Goal: Task Accomplishment & Management: Use online tool/utility

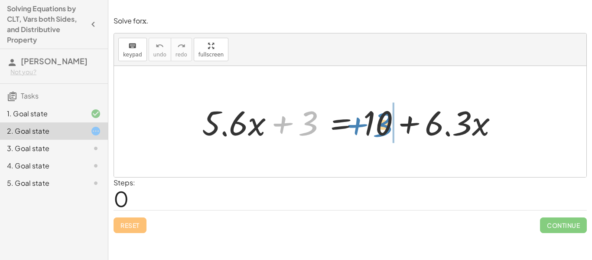
drag, startPoint x: 306, startPoint y: 130, endPoint x: 385, endPoint y: 131, distance: 78.9
click at [385, 131] on div at bounding box center [354, 121] width 312 height 45
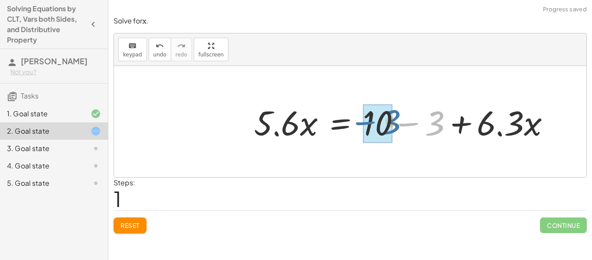
drag, startPoint x: 430, startPoint y: 127, endPoint x: 381, endPoint y: 125, distance: 48.6
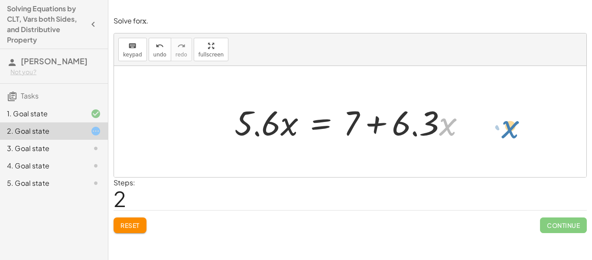
drag, startPoint x: 442, startPoint y: 130, endPoint x: 502, endPoint y: 133, distance: 60.8
click at [502, 133] on div "+ · 5.6 · x + 3 = + 10 + · 6.3 · x · 5.6 · x = + 10 − 3 + · 6.3 · x · x + · 6.3…" at bounding box center [350, 121] width 473 height 111
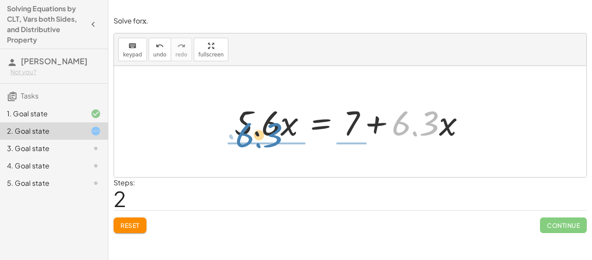
drag, startPoint x: 422, startPoint y: 125, endPoint x: 266, endPoint y: 138, distance: 156.6
click at [266, 138] on div at bounding box center [353, 121] width 246 height 45
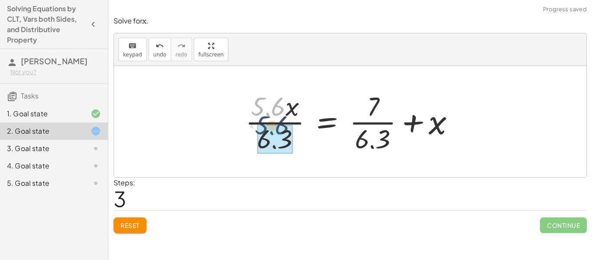
drag, startPoint x: 271, startPoint y: 102, endPoint x: 274, endPoint y: 121, distance: 19.5
click at [274, 121] on div at bounding box center [353, 121] width 225 height 67
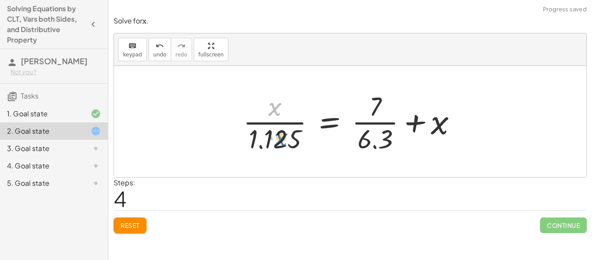
drag, startPoint x: 272, startPoint y: 109, endPoint x: 278, endPoint y: 150, distance: 41.6
click at [278, 150] on div at bounding box center [353, 121] width 229 height 67
click at [138, 220] on button "Reset" at bounding box center [130, 225] width 33 height 16
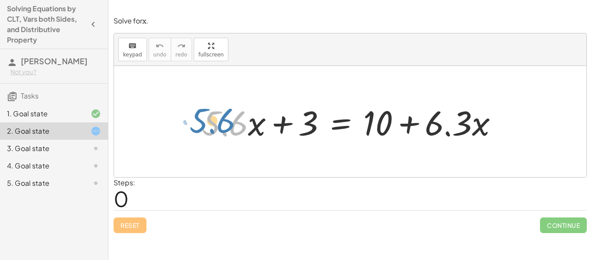
drag, startPoint x: 238, startPoint y: 130, endPoint x: 226, endPoint y: 127, distance: 12.1
click at [226, 127] on div at bounding box center [354, 121] width 312 height 45
drag, startPoint x: 251, startPoint y: 126, endPoint x: 245, endPoint y: 125, distance: 6.6
click at [245, 125] on div at bounding box center [354, 121] width 312 height 45
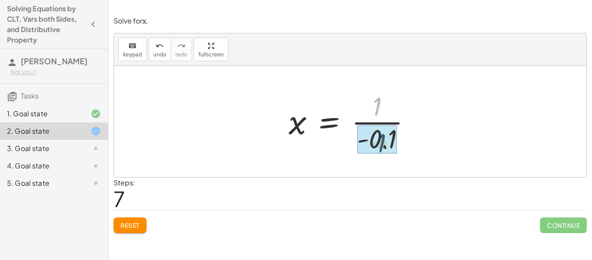
drag, startPoint x: 380, startPoint y: 104, endPoint x: 387, endPoint y: 144, distance: 40.4
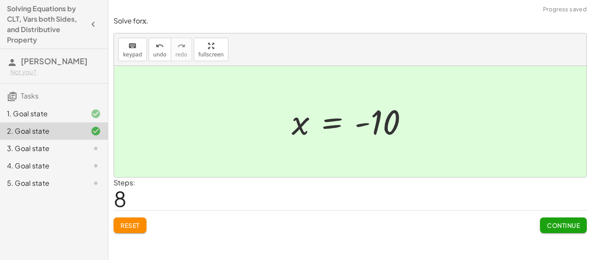
click at [554, 223] on span "Continue" at bounding box center [563, 225] width 33 height 8
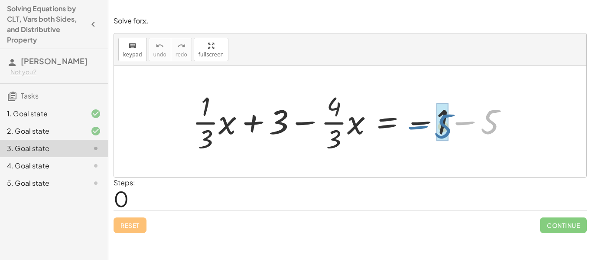
drag, startPoint x: 488, startPoint y: 117, endPoint x: 444, endPoint y: 122, distance: 44.0
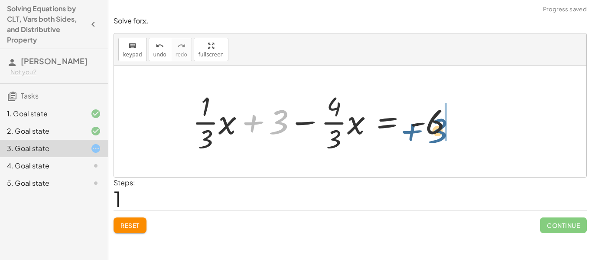
drag, startPoint x: 274, startPoint y: 116, endPoint x: 434, endPoint y: 123, distance: 159.2
click at [434, 123] on div at bounding box center [326, 121] width 277 height 67
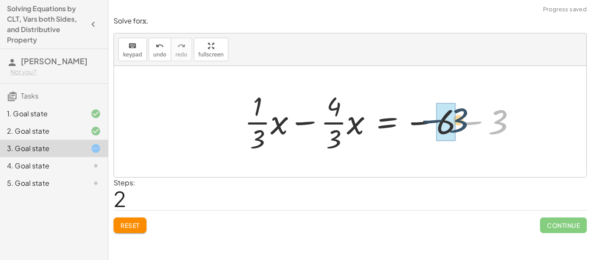
drag, startPoint x: 495, startPoint y: 124, endPoint x: 448, endPoint y: 123, distance: 46.8
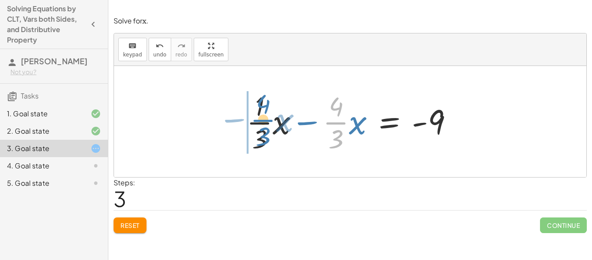
drag, startPoint x: 339, startPoint y: 121, endPoint x: 266, endPoint y: 119, distance: 73.3
click at [266, 119] on div at bounding box center [353, 121] width 222 height 67
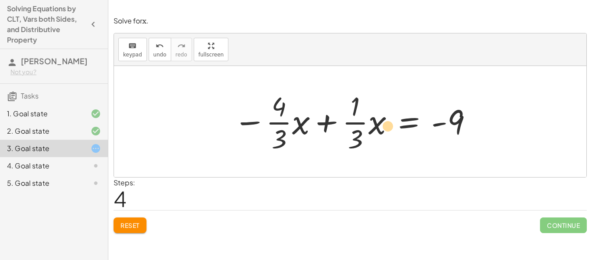
drag, startPoint x: 381, startPoint y: 129, endPoint x: 390, endPoint y: 134, distance: 9.9
click at [390, 134] on div at bounding box center [353, 121] width 248 height 67
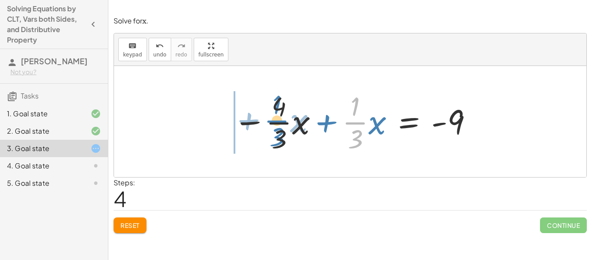
drag, startPoint x: 363, startPoint y: 123, endPoint x: 284, endPoint y: 121, distance: 78.5
click at [284, 121] on div at bounding box center [353, 121] width 248 height 67
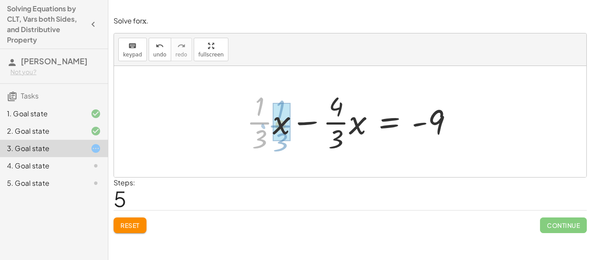
drag, startPoint x: 267, startPoint y: 124, endPoint x: 289, endPoint y: 127, distance: 21.5
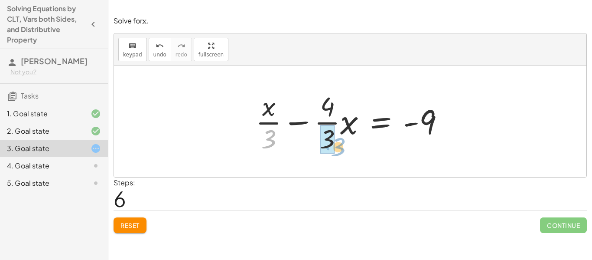
drag, startPoint x: 270, startPoint y: 135, endPoint x: 334, endPoint y: 140, distance: 64.4
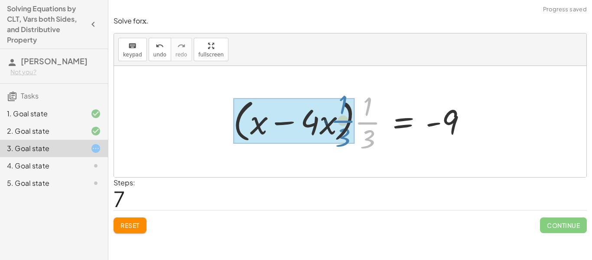
drag, startPoint x: 366, startPoint y: 122, endPoint x: 341, endPoint y: 120, distance: 25.2
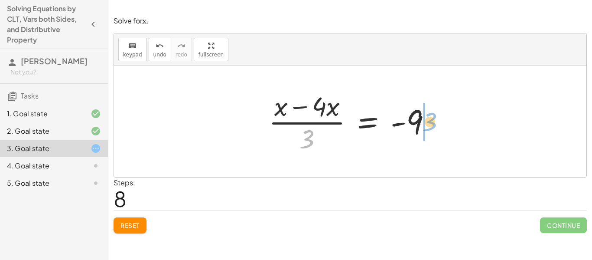
drag, startPoint x: 310, startPoint y: 137, endPoint x: 434, endPoint y: 120, distance: 124.8
click at [434, 120] on div at bounding box center [353, 121] width 178 height 67
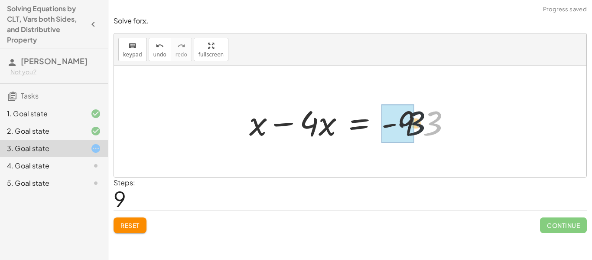
drag, startPoint x: 431, startPoint y: 120, endPoint x: 409, endPoint y: 119, distance: 21.7
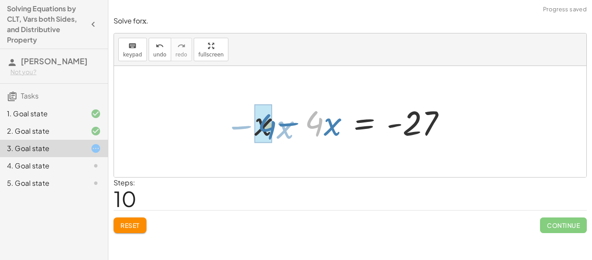
drag, startPoint x: 320, startPoint y: 127, endPoint x: 272, endPoint y: 130, distance: 48.2
click at [272, 130] on div at bounding box center [353, 121] width 207 height 45
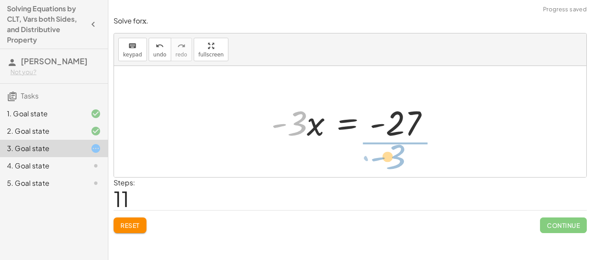
drag, startPoint x: 293, startPoint y: 130, endPoint x: 395, endPoint y: 165, distance: 108.0
click at [395, 165] on div "+ · · 1 · 3 · x + 3 − · · 4 · 3 · x = − 1 − 5 + · · 1 · 3 · x + 3 − · · 4 · 3 ·…" at bounding box center [350, 121] width 473 height 111
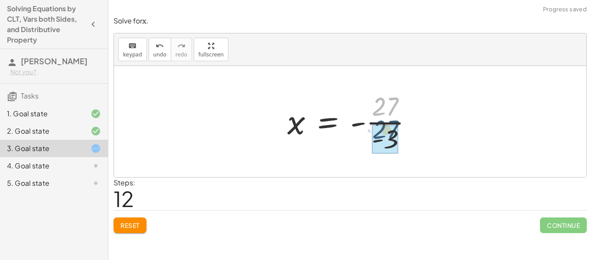
drag, startPoint x: 391, startPoint y: 106, endPoint x: 391, endPoint y: 130, distance: 23.4
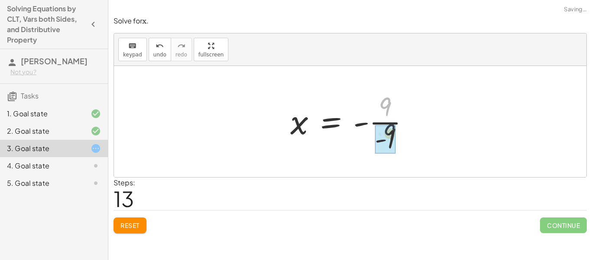
drag, startPoint x: 380, startPoint y: 103, endPoint x: 385, endPoint y: 135, distance: 32.9
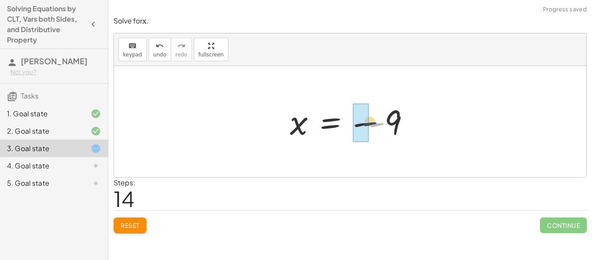
drag, startPoint x: 373, startPoint y: 125, endPoint x: 363, endPoint y: 124, distance: 9.6
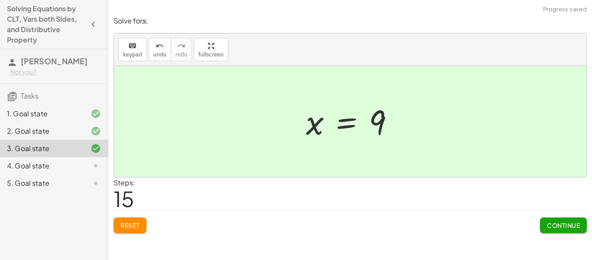
click at [547, 220] on button "Continue" at bounding box center [563, 225] width 47 height 16
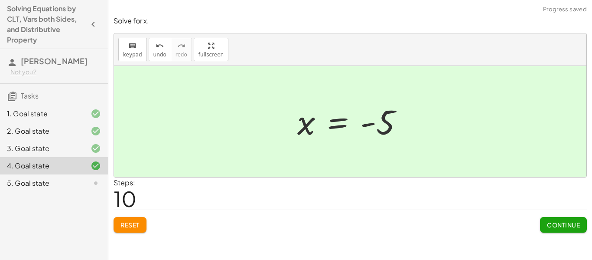
click at [557, 222] on span "Continue" at bounding box center [563, 225] width 33 height 8
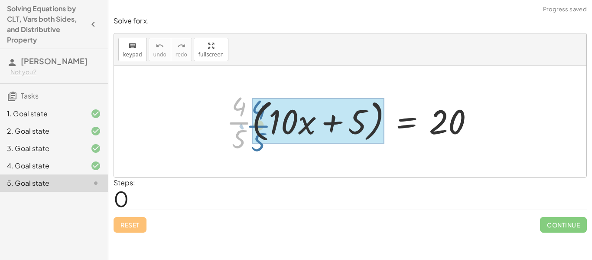
drag, startPoint x: 241, startPoint y: 122, endPoint x: 273, endPoint y: 125, distance: 31.8
click at [273, 125] on div at bounding box center [353, 121] width 263 height 67
drag, startPoint x: 243, startPoint y: 123, endPoint x: 265, endPoint y: 123, distance: 22.1
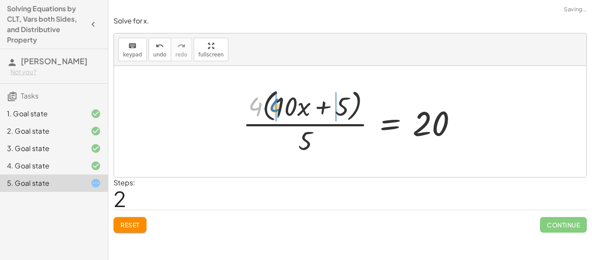
drag, startPoint x: 258, startPoint y: 106, endPoint x: 279, endPoint y: 107, distance: 21.7
click at [279, 107] on div at bounding box center [353, 121] width 230 height 71
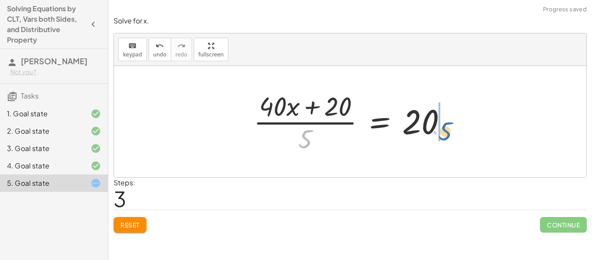
drag, startPoint x: 297, startPoint y: 136, endPoint x: 439, endPoint y: 128, distance: 142.0
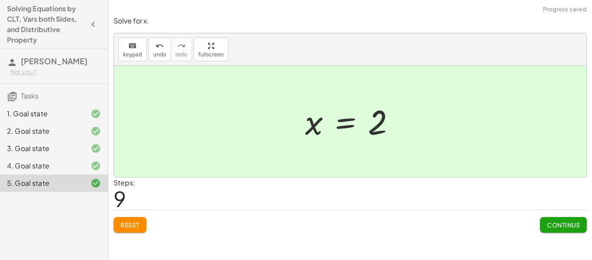
click at [565, 230] on button "Continue" at bounding box center [563, 225] width 47 height 16
